Goal: Find contact information: Find contact information

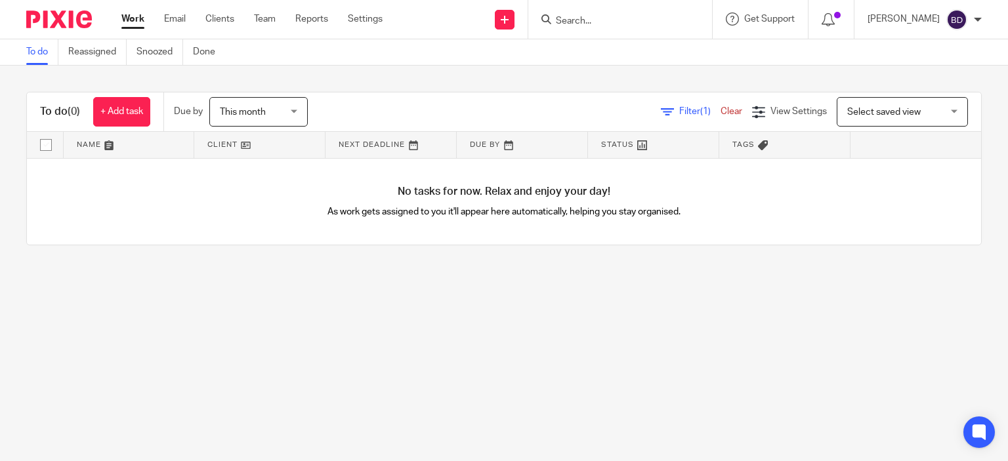
click at [597, 26] on input "Search" at bounding box center [614, 22] width 118 height 12
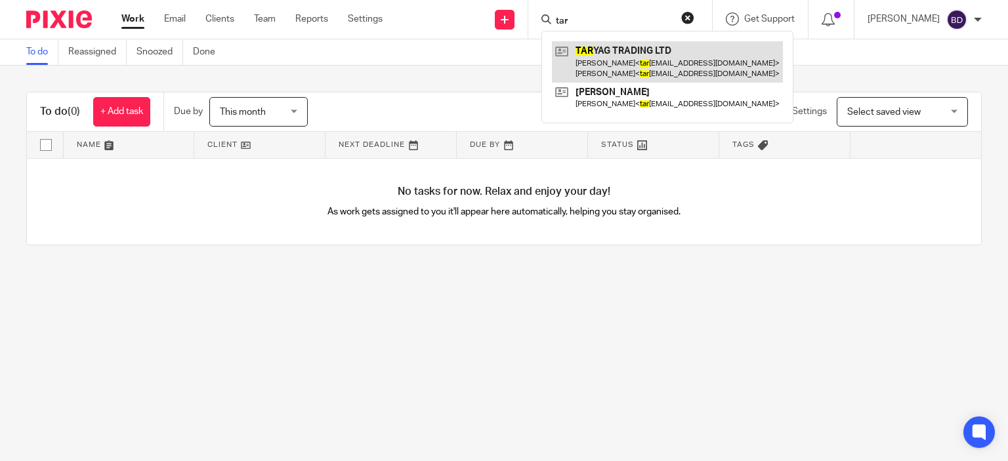
type input "tar"
click at [688, 61] on link at bounding box center [667, 61] width 231 height 41
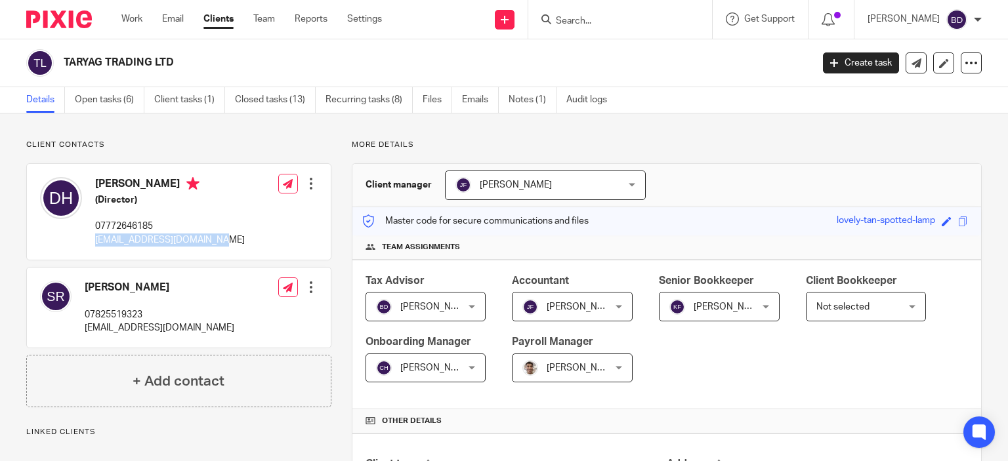
drag, startPoint x: 213, startPoint y: 241, endPoint x: 94, endPoint y: 249, distance: 119.1
click at [94, 249] on div "[PERSON_NAME] (Director) 07772646185 [EMAIL_ADDRESS][DOMAIN_NAME] Edit contact …" at bounding box center [179, 212] width 304 height 96
copy p "[EMAIL_ADDRESS][DOMAIN_NAME]"
